Goal: Transaction & Acquisition: Purchase product/service

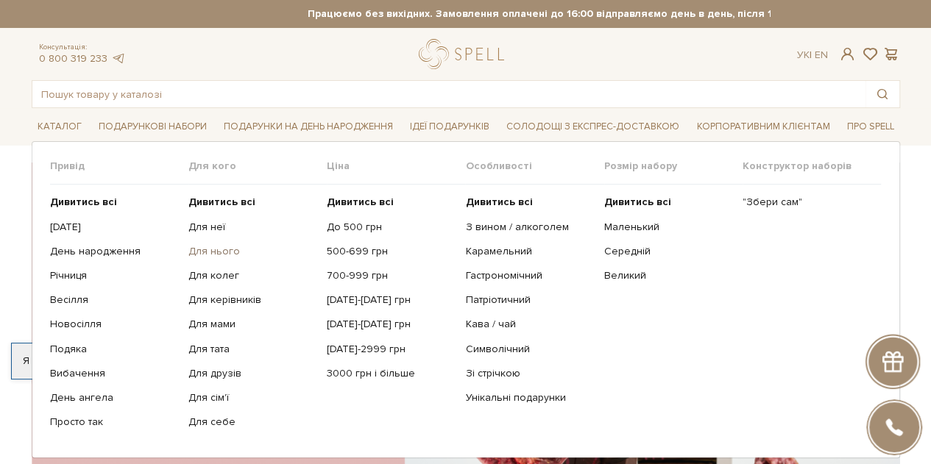
click at [227, 252] on link "Для нього" at bounding box center [251, 251] width 127 height 13
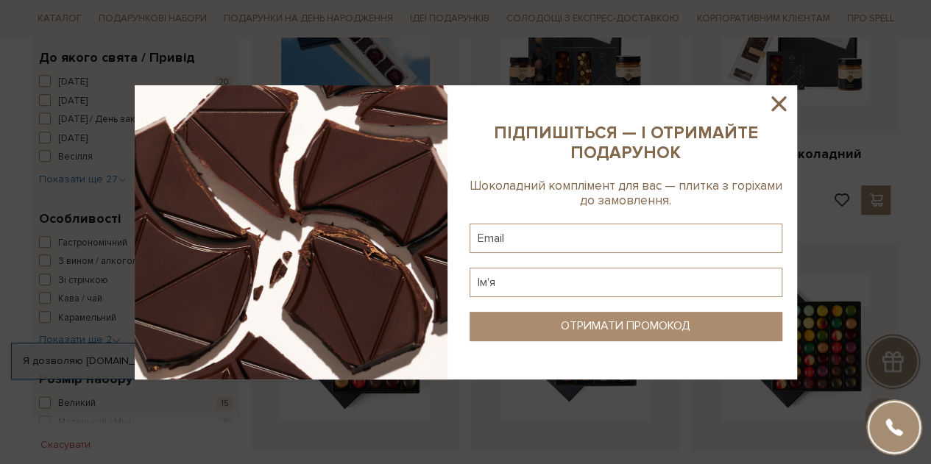
scroll to position [675, 0]
click at [783, 101] on icon at bounding box center [778, 103] width 25 height 25
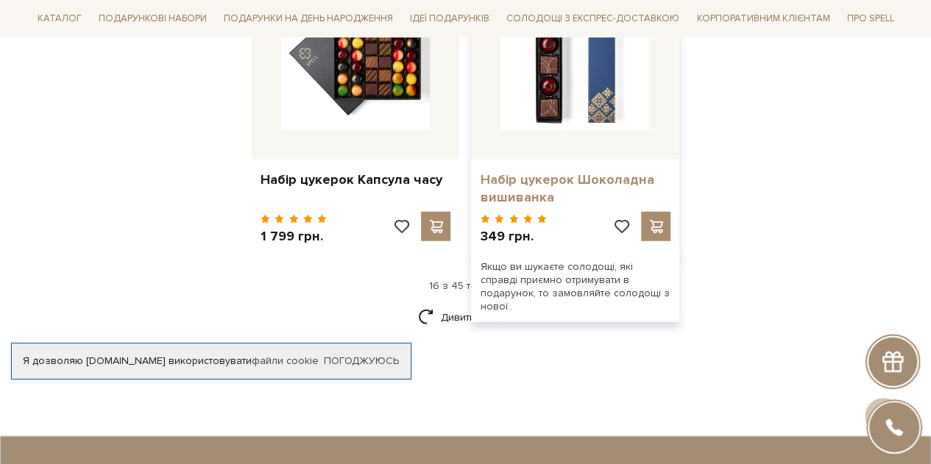
scroll to position [1906, 0]
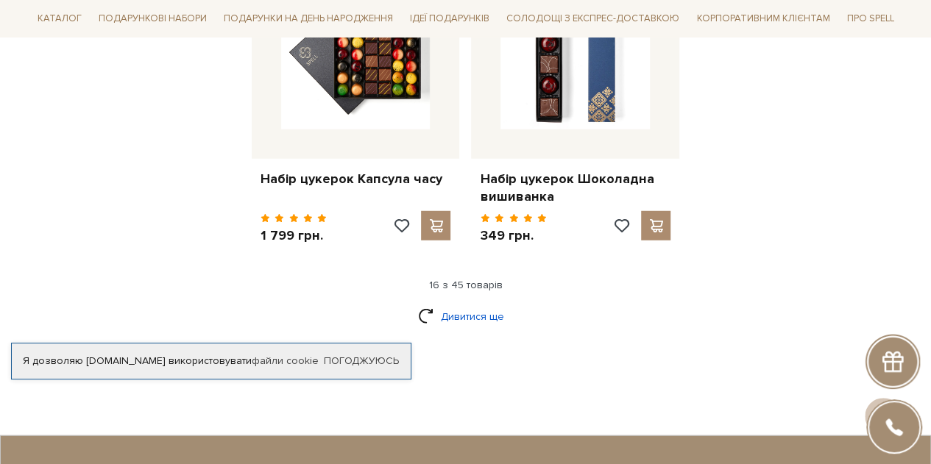
click at [489, 304] on link "Дивитися ще" at bounding box center [466, 317] width 96 height 26
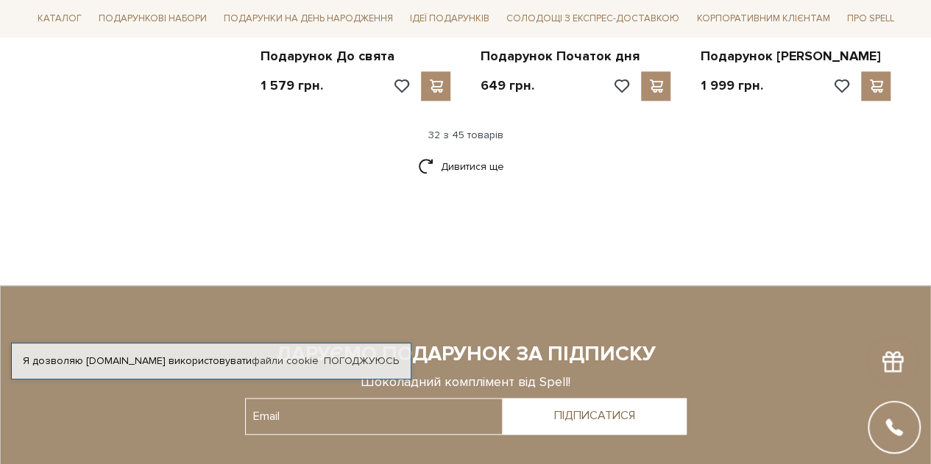
scroll to position [3596, 0]
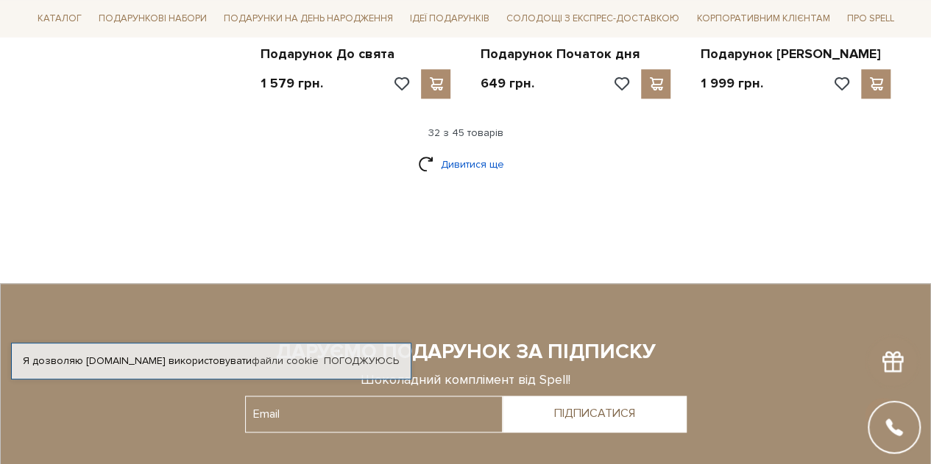
click at [477, 152] on link "Дивитися ще" at bounding box center [466, 165] width 96 height 26
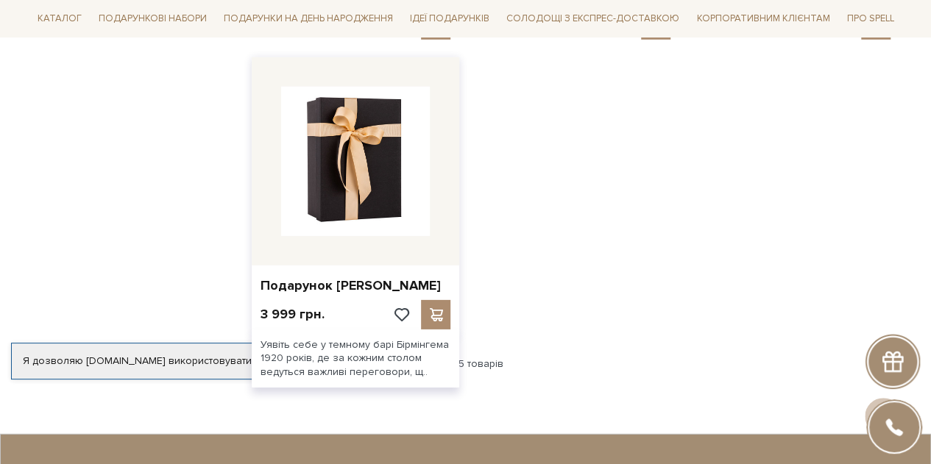
scroll to position [4917, 0]
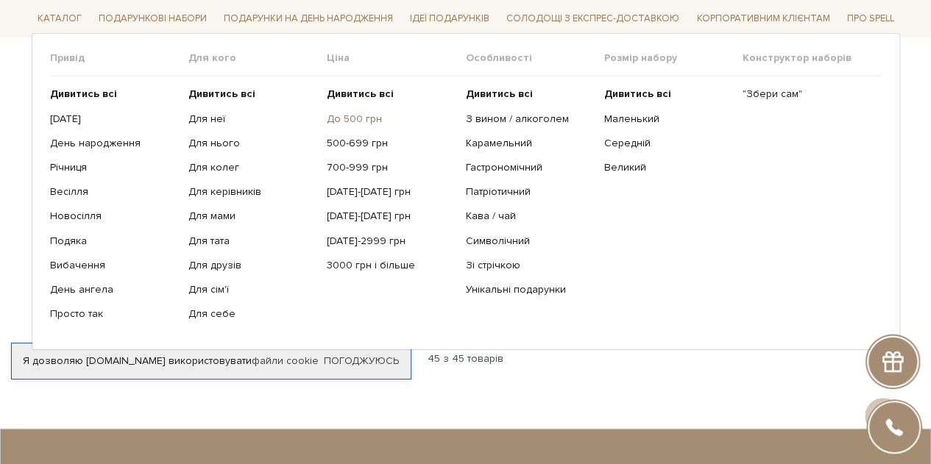
click at [363, 116] on link "До 500 грн" at bounding box center [390, 118] width 127 height 13
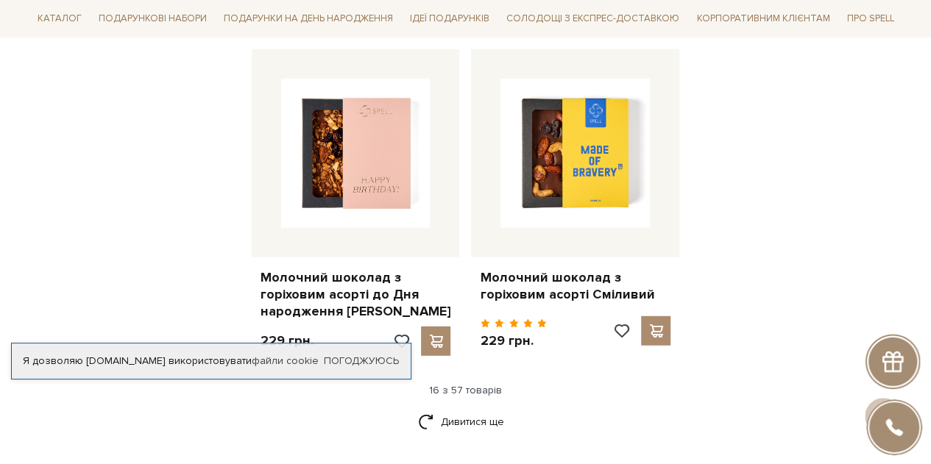
scroll to position [1879, 0]
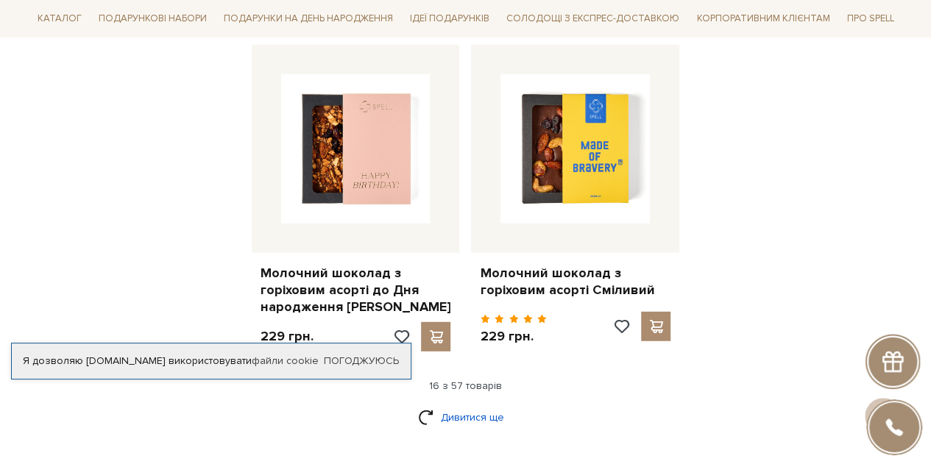
click at [474, 405] on link "Дивитися ще" at bounding box center [466, 418] width 96 height 26
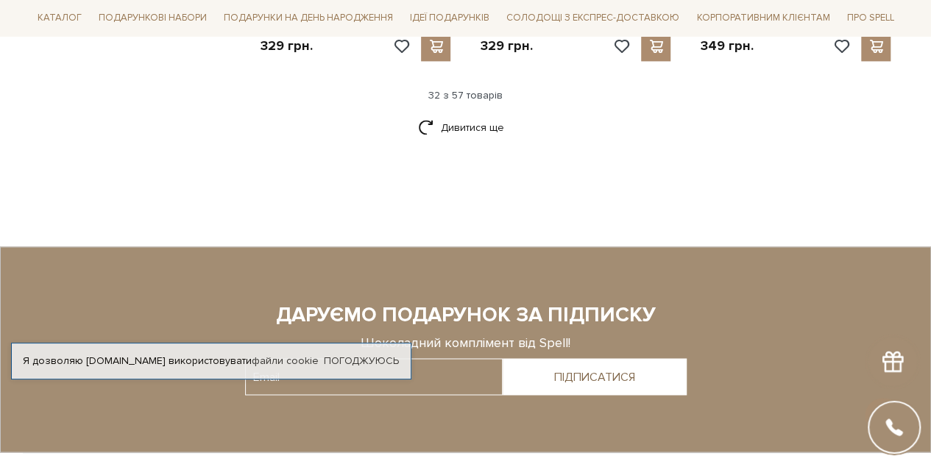
scroll to position [3828, 0]
click at [464, 114] on link "Дивитися ще" at bounding box center [466, 127] width 96 height 26
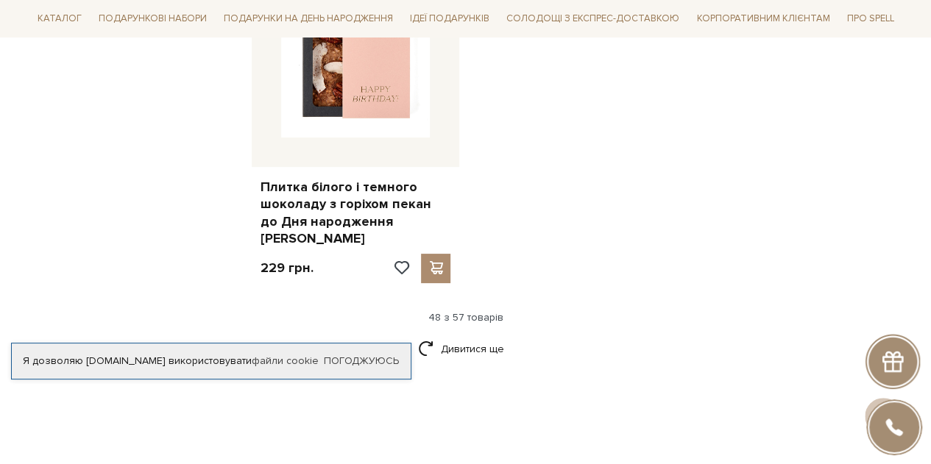
scroll to position [5589, 0]
click at [472, 336] on link "Дивитися ще" at bounding box center [466, 349] width 96 height 26
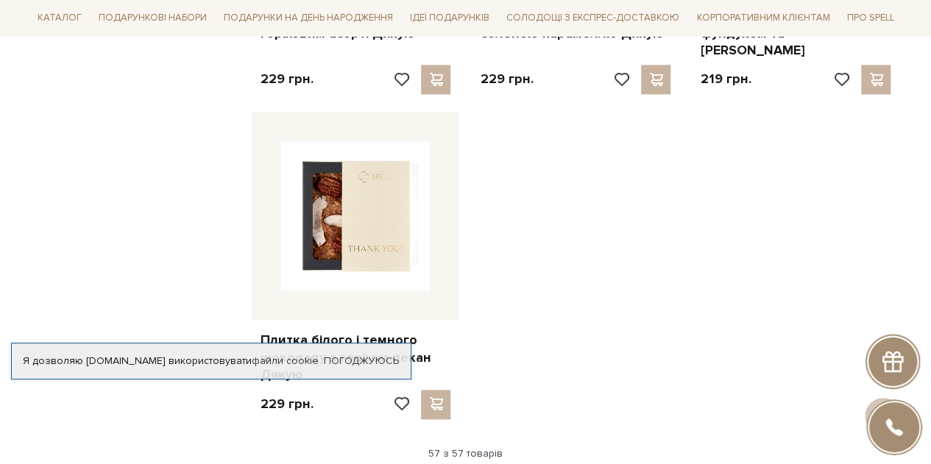
scroll to position [6444, 0]
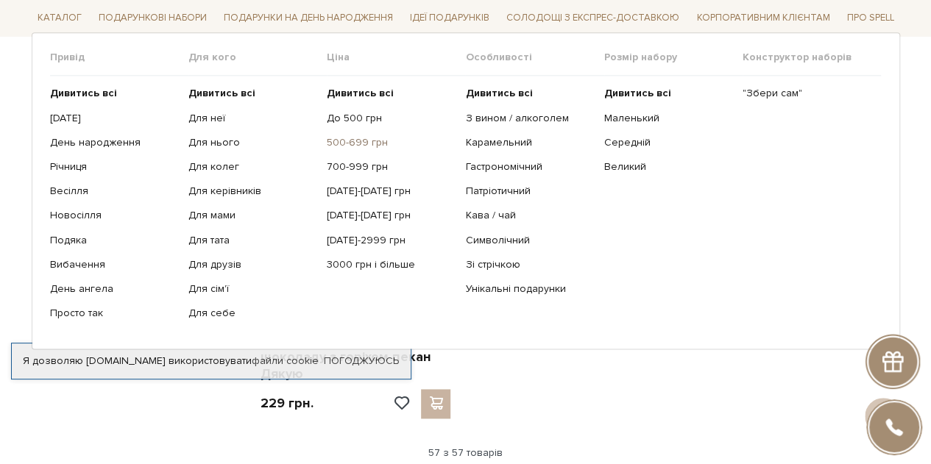
click at [371, 146] on link "500-699 грн" at bounding box center [390, 143] width 127 height 13
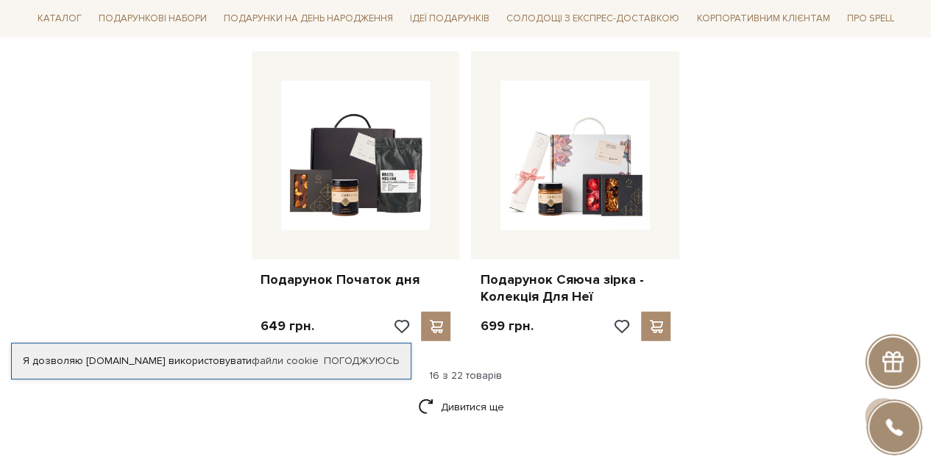
scroll to position [1806, 0]
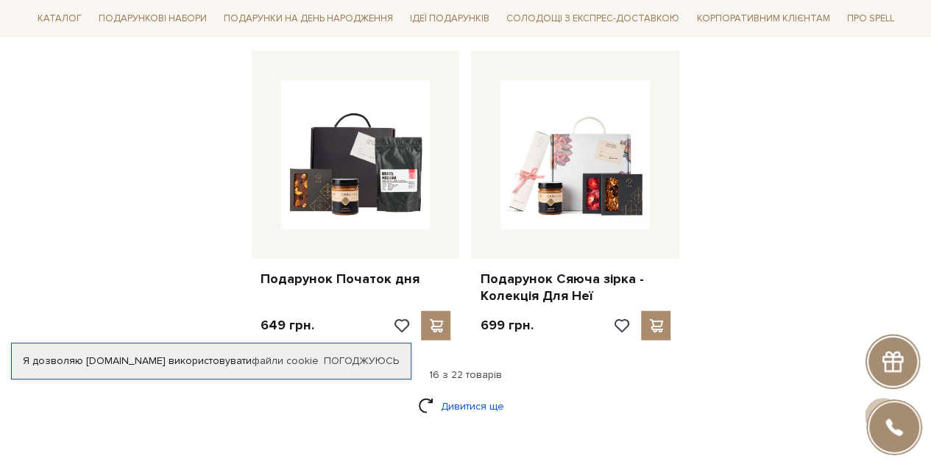
click at [472, 394] on link "Дивитися ще" at bounding box center [466, 407] width 96 height 26
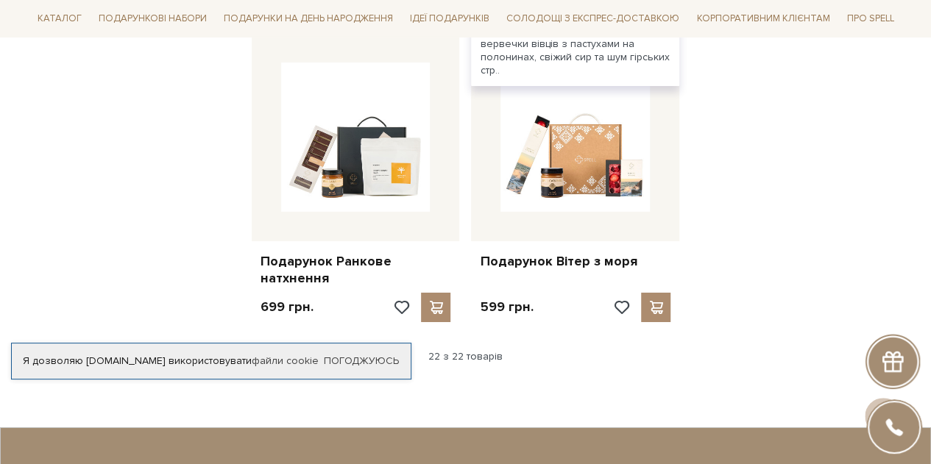
scroll to position [2436, 0]
